Goal: Information Seeking & Learning: Learn about a topic

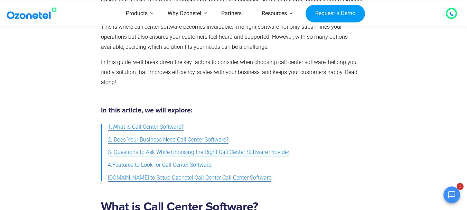
scroll to position [104, 0]
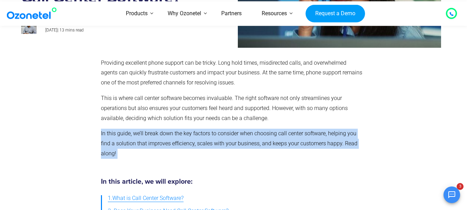
drag, startPoint x: 132, startPoint y: 155, endPoint x: 97, endPoint y: 137, distance: 39.4
click at [97, 137] on div "Providing excellent phone support can be tricky. Long hold times, misdirected c…" at bounding box center [231, 111] width 269 height 113
copy p "In this guide, we’ll break down the key factors to consider when choosing call …"
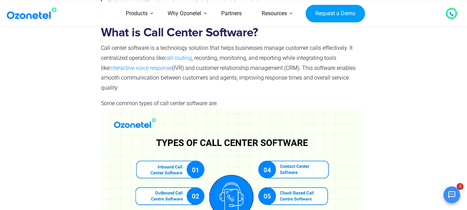
scroll to position [346, 0]
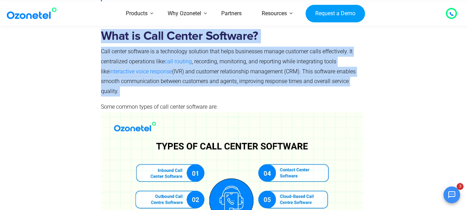
drag, startPoint x: 127, startPoint y: 91, endPoint x: 99, endPoint y: 40, distance: 58.5
copy div "What is Call Center Software? Call center software is a technology solution tha…"
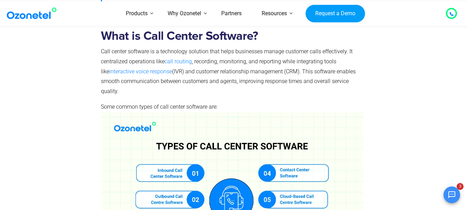
click at [220, 105] on p "Some common types of call center software are:" at bounding box center [232, 185] width 262 height 167
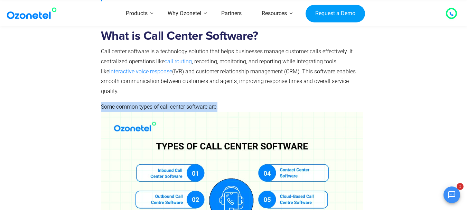
drag, startPoint x: 224, startPoint y: 106, endPoint x: 100, endPoint y: 108, distance: 124.4
copy span "Some common types of call center software are:"
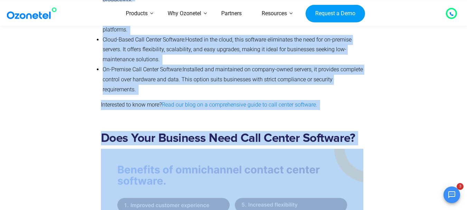
scroll to position [729, 0]
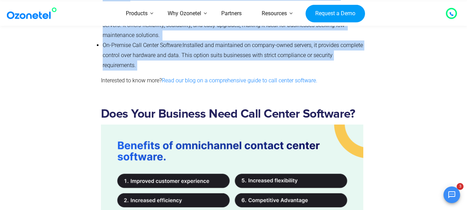
drag, startPoint x: 102, startPoint y: 69, endPoint x: 138, endPoint y: 56, distance: 38.6
copy ul "Loremip Dolo Sitame Consecte: Adipisci el seddoe temporin utlab , etdo magnaali…"
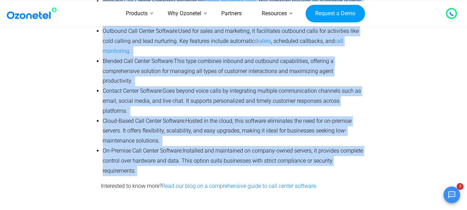
scroll to position [591, 0]
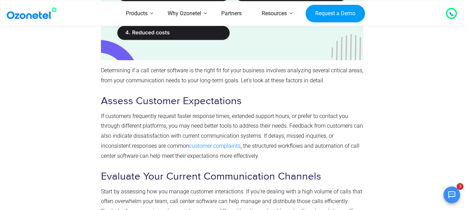
scroll to position [936, 0]
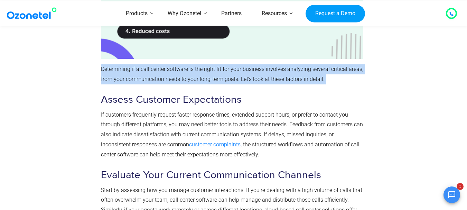
drag, startPoint x: 337, startPoint y: 68, endPoint x: 99, endPoint y: 62, distance: 237.8
copy p "Determining if a call center software is the right fit for your business involv…"
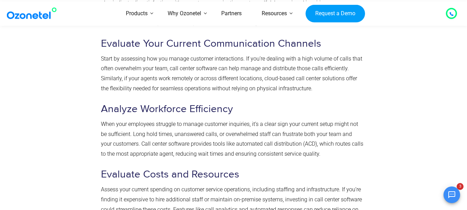
scroll to position [1040, 0]
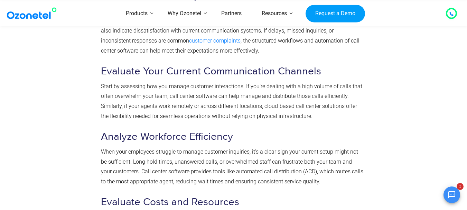
click at [77, 41] on div at bounding box center [59, 174] width 76 height 767
click at [0, 101] on section "Does Your Business Need Call Center Software? Determining if a call center soft…" at bounding box center [233, 163] width 467 height 796
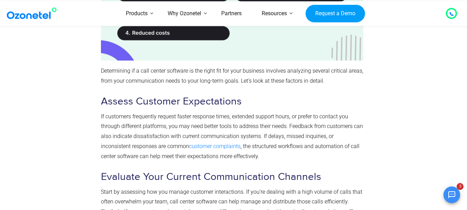
scroll to position [936, 0]
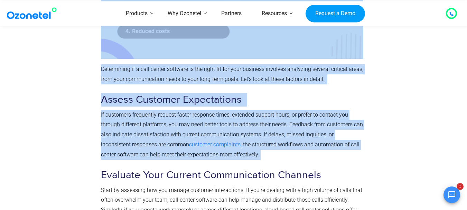
drag, startPoint x: 247, startPoint y: 146, endPoint x: 96, endPoint y: 90, distance: 160.3
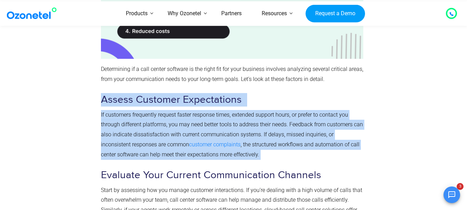
drag, startPoint x: 102, startPoint y: 89, endPoint x: 245, endPoint y: 141, distance: 151.6
copy div "Assess Customer Expectations If customers frequently request faster response ti…"
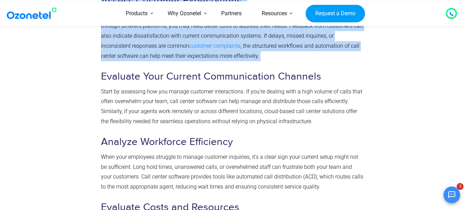
scroll to position [1006, 0]
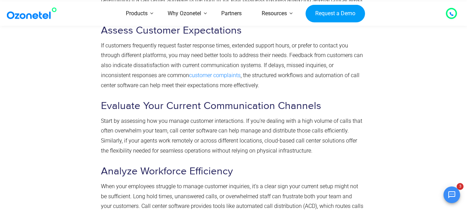
click at [1, 125] on section "Does Your Business Need Call Center Software? Determining if a call center soft…" at bounding box center [233, 197] width 467 height 796
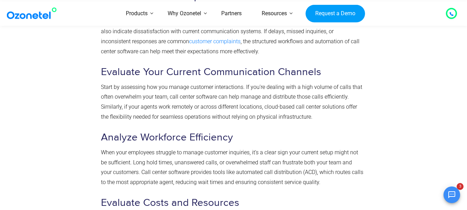
scroll to position [1040, 0]
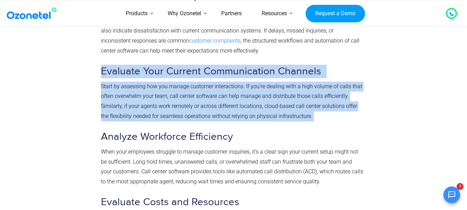
drag, startPoint x: 315, startPoint y: 108, endPoint x: 98, endPoint y: 66, distance: 220.9
click at [98, 66] on div "Does Your Business Need Call Center Software? Determining if a call center soft…" at bounding box center [231, 174] width 269 height 767
copy div "Evaluate Your Current Communication Channels Start by assessing how you manage …"
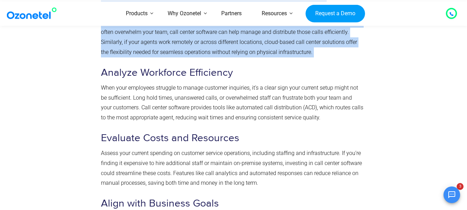
scroll to position [1109, 0]
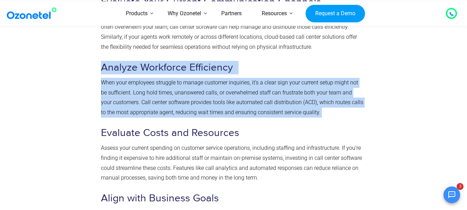
drag, startPoint x: 320, startPoint y: 102, endPoint x: 102, endPoint y: 60, distance: 222.6
click at [102, 60] on div "Does Your Business Need Call Center Software? Determining if a call center soft…" at bounding box center [232, 103] width 262 height 753
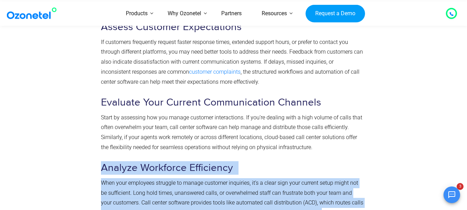
scroll to position [1006, 0]
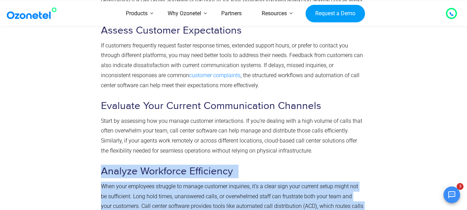
copy div "Analyze Workforce Efficiency When your employees struggle to manage customer in…"
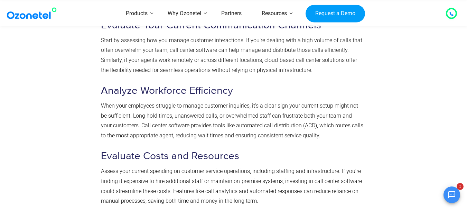
scroll to position [1098, 0]
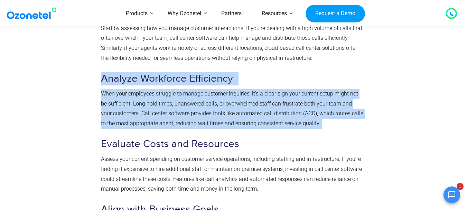
drag, startPoint x: 322, startPoint y: 114, endPoint x: 100, endPoint y: 67, distance: 226.8
click at [100, 67] on div "Does Your Business Need Call Center Software? Determining if a call center soft…" at bounding box center [231, 116] width 269 height 767
copy div "Analyze Workforce Efficiency When your employees struggle to manage customer in…"
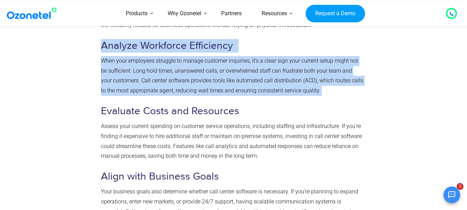
scroll to position [1133, 0]
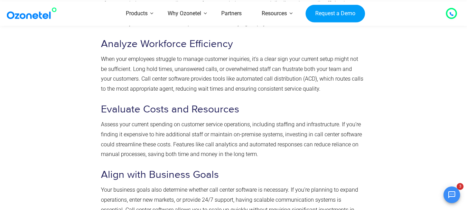
click at [403, 86] on div at bounding box center [405, 81] width 76 height 767
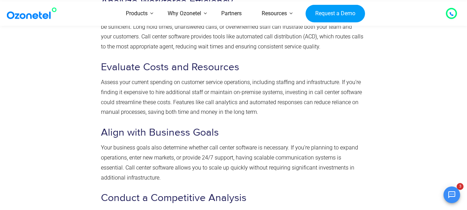
scroll to position [1167, 0]
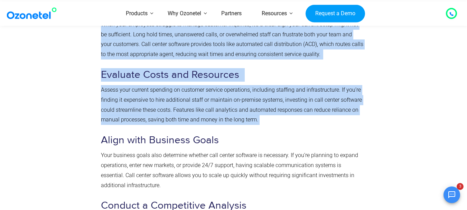
drag, startPoint x: 263, startPoint y: 109, endPoint x: 97, endPoint y: 64, distance: 172.5
click at [97, 64] on div "Does Your Business Need Call Center Software? Determining if a call center soft…" at bounding box center [233, 46] width 425 height 767
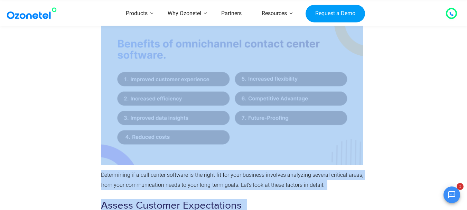
scroll to position [827, 0]
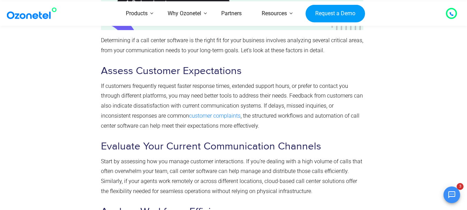
scroll to position [1069, 0]
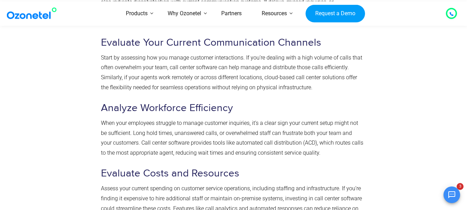
click at [62, 86] on div at bounding box center [59, 145] width 76 height 767
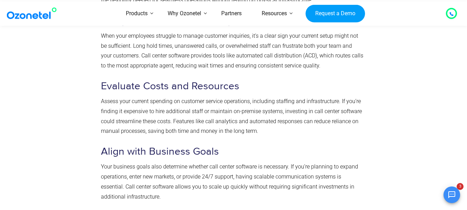
scroll to position [1172, 0]
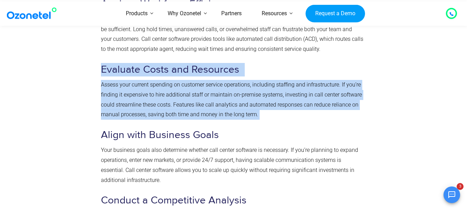
drag, startPoint x: 259, startPoint y: 106, endPoint x: 98, endPoint y: 61, distance: 167.1
click at [98, 61] on div "Does Your Business Need Call Center Software? Determining if a call center soft…" at bounding box center [231, 41] width 269 height 767
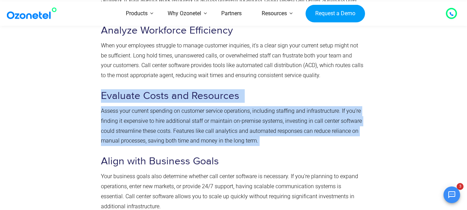
scroll to position [1138, 0]
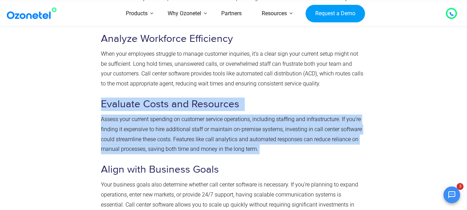
click at [274, 123] on p "Assess your current spending on customer service operations, including staffing…" at bounding box center [232, 134] width 262 height 40
drag, startPoint x: 266, startPoint y: 141, endPoint x: 99, endPoint y: 96, distance: 173.3
click at [99, 96] on div "Does Your Business Need Call Center Software? Determining if a call center soft…" at bounding box center [231, 76] width 269 height 767
copy div "Evaluate Costs and Resources Assess your current spending on customer service o…"
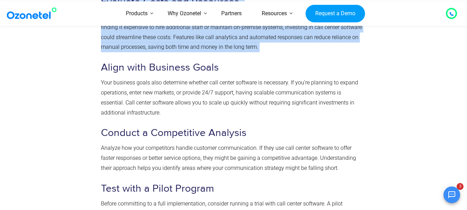
scroll to position [1242, 0]
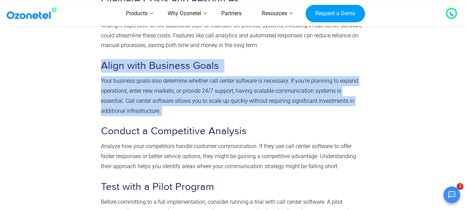
drag, startPoint x: 169, startPoint y: 102, endPoint x: 102, endPoint y: 62, distance: 78.5
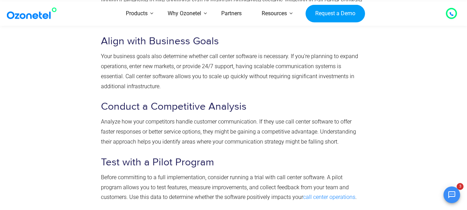
scroll to position [1222, 0]
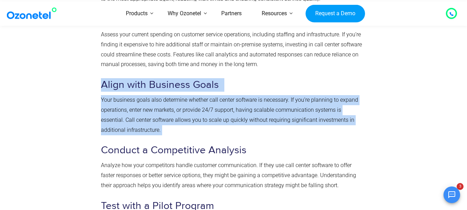
drag, startPoint x: 167, startPoint y: 123, endPoint x: 97, endPoint y: 80, distance: 81.3
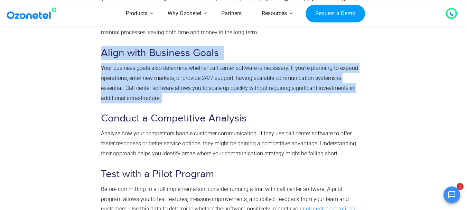
scroll to position [1292, 0]
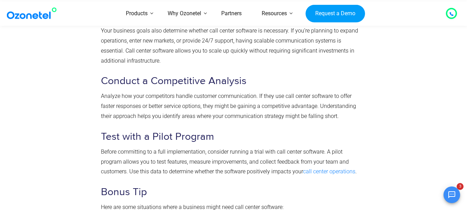
drag, startPoint x: 338, startPoint y: 108, endPoint x: 97, endPoint y: 72, distance: 243.6
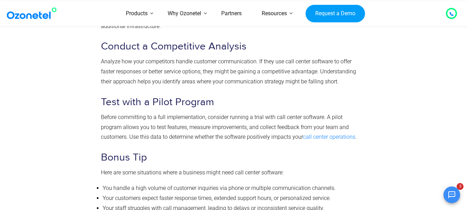
scroll to position [1361, 0]
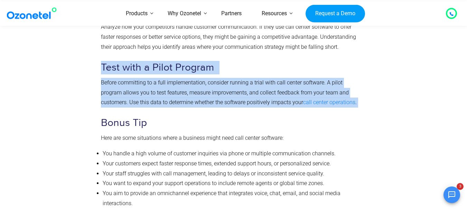
drag, startPoint x: 97, startPoint y: 57, endPoint x: 335, endPoint y: 93, distance: 240.1
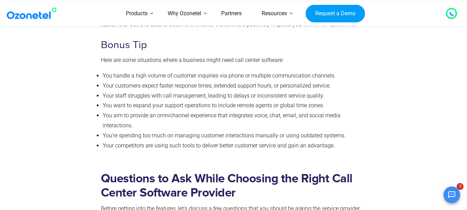
scroll to position [1395, 0]
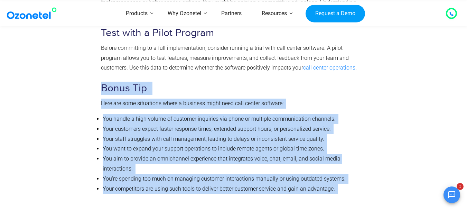
drag, startPoint x: 338, startPoint y: 181, endPoint x: 98, endPoint y: 75, distance: 262.7
click at [123, 124] on li "Your customers expect faster response times, extended support hours, or persona…" at bounding box center [233, 129] width 261 height 10
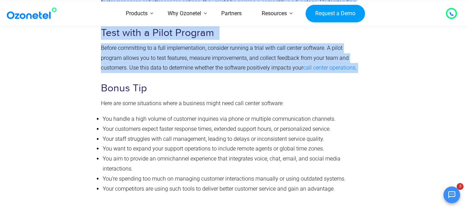
drag, startPoint x: 94, startPoint y: 74, endPoint x: 101, endPoint y: 78, distance: 8.5
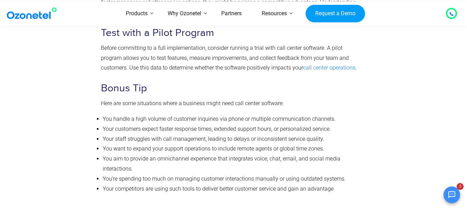
click at [301, 155] on span "You aim to provide an omnichannel experience that integrates voice, chat, email…" at bounding box center [222, 163] width 238 height 17
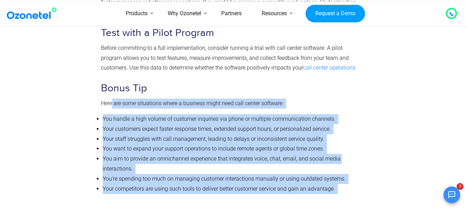
drag, startPoint x: 341, startPoint y: 178, endPoint x: 112, endPoint y: 94, distance: 243.9
click at [255, 100] on span "Here are some situations where a business might need call center software:" at bounding box center [192, 103] width 182 height 7
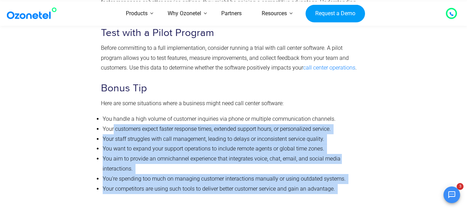
drag, startPoint x: 333, startPoint y: 178, endPoint x: 114, endPoint y: 120, distance: 226.3
click at [101, 129] on ul "You handle a high volume of customer inquiries via phone or multiple communicat…" at bounding box center [232, 153] width 262 height 79
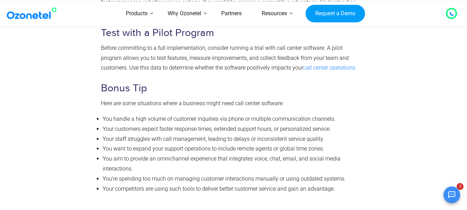
click at [103, 115] on span "You handle a high volume of customer inquiries via phone or multiple communicat…" at bounding box center [219, 118] width 233 height 7
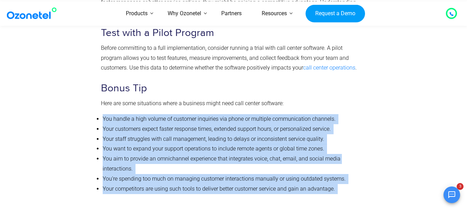
drag, startPoint x: 103, startPoint y: 107, endPoint x: 332, endPoint y: 174, distance: 238.3
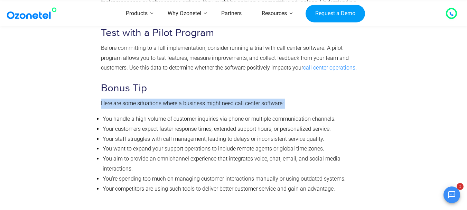
drag, startPoint x: 265, startPoint y: 95, endPoint x: 102, endPoint y: 92, distance: 163.1
click at [102, 98] on p "Here are some situations where a business might need call center software:" at bounding box center [232, 103] width 262 height 10
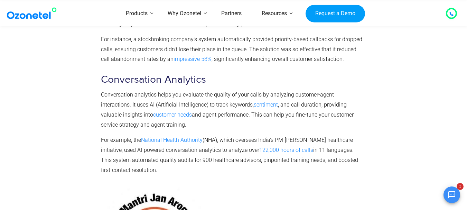
scroll to position [1637, 0]
